Goal: Download file/media

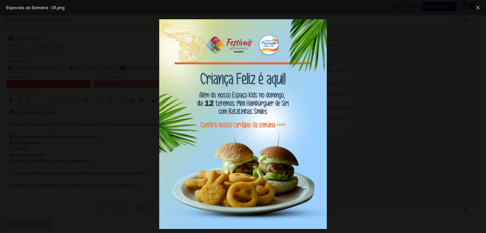
click at [356, 142] on div at bounding box center [243, 123] width 486 height 217
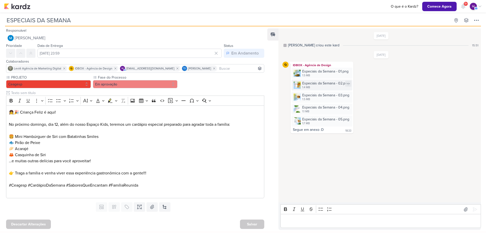
click at [313, 86] on div "1.4 MB" at bounding box center [325, 87] width 47 height 4
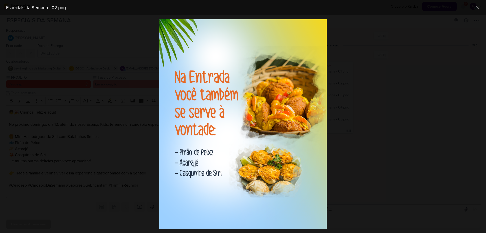
click at [383, 162] on div at bounding box center [243, 123] width 486 height 217
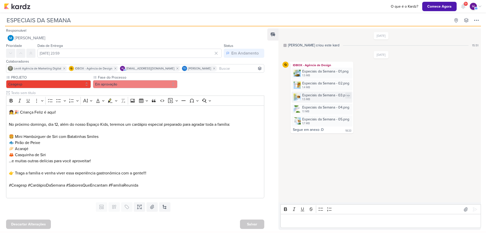
click at [308, 99] on div "1.5 MB" at bounding box center [325, 99] width 47 height 4
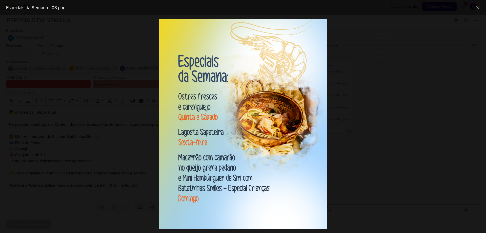
click at [407, 144] on div at bounding box center [243, 123] width 486 height 217
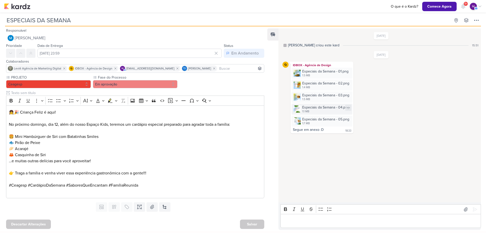
click at [312, 109] on div "Especiais da Semana - 04.png" at bounding box center [325, 106] width 47 height 5
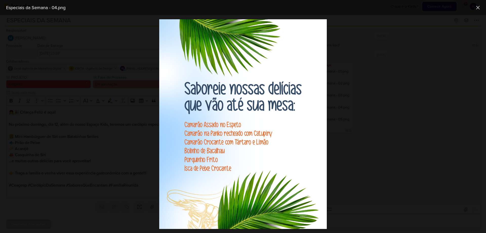
click at [394, 150] on div at bounding box center [243, 123] width 486 height 217
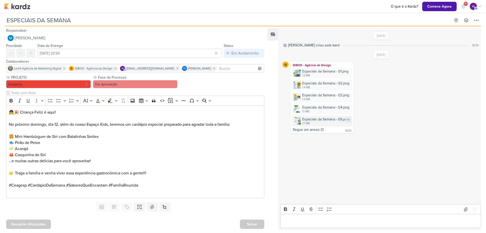
click at [319, 119] on div "Especiais da Semana - 05.png" at bounding box center [325, 118] width 47 height 5
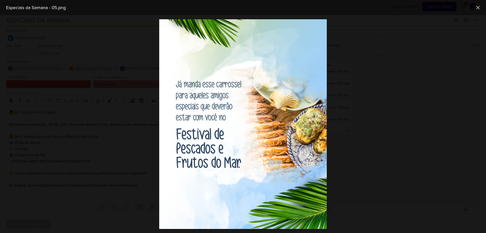
click at [369, 123] on div at bounding box center [243, 123] width 486 height 217
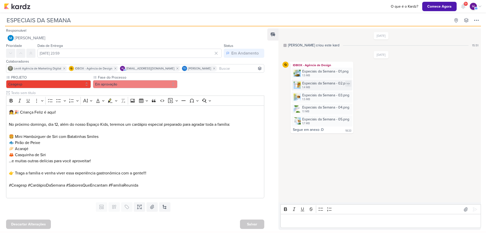
click at [314, 83] on div "Especiais da Semana - 02.png" at bounding box center [325, 82] width 47 height 5
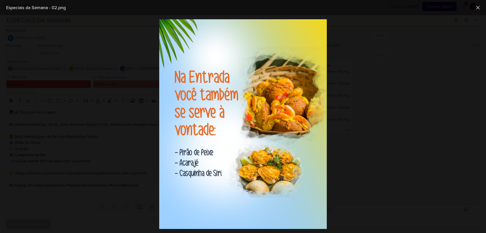
click at [399, 116] on div at bounding box center [243, 123] width 486 height 217
